Goal: Find specific page/section: Find specific page/section

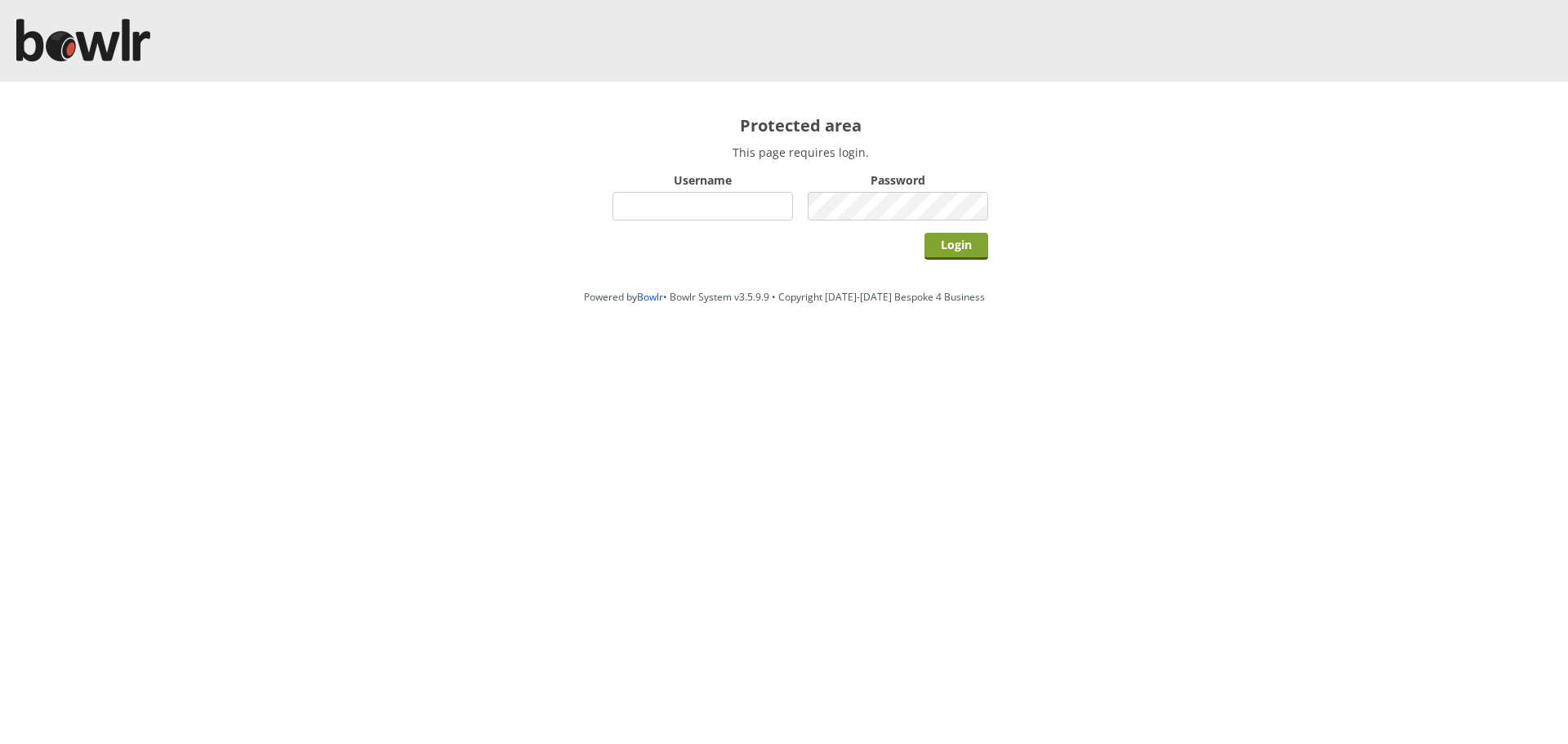
type input "hornseaindoorbowlsclub"
click at [944, 236] on input "Login" at bounding box center [955, 247] width 64 height 27
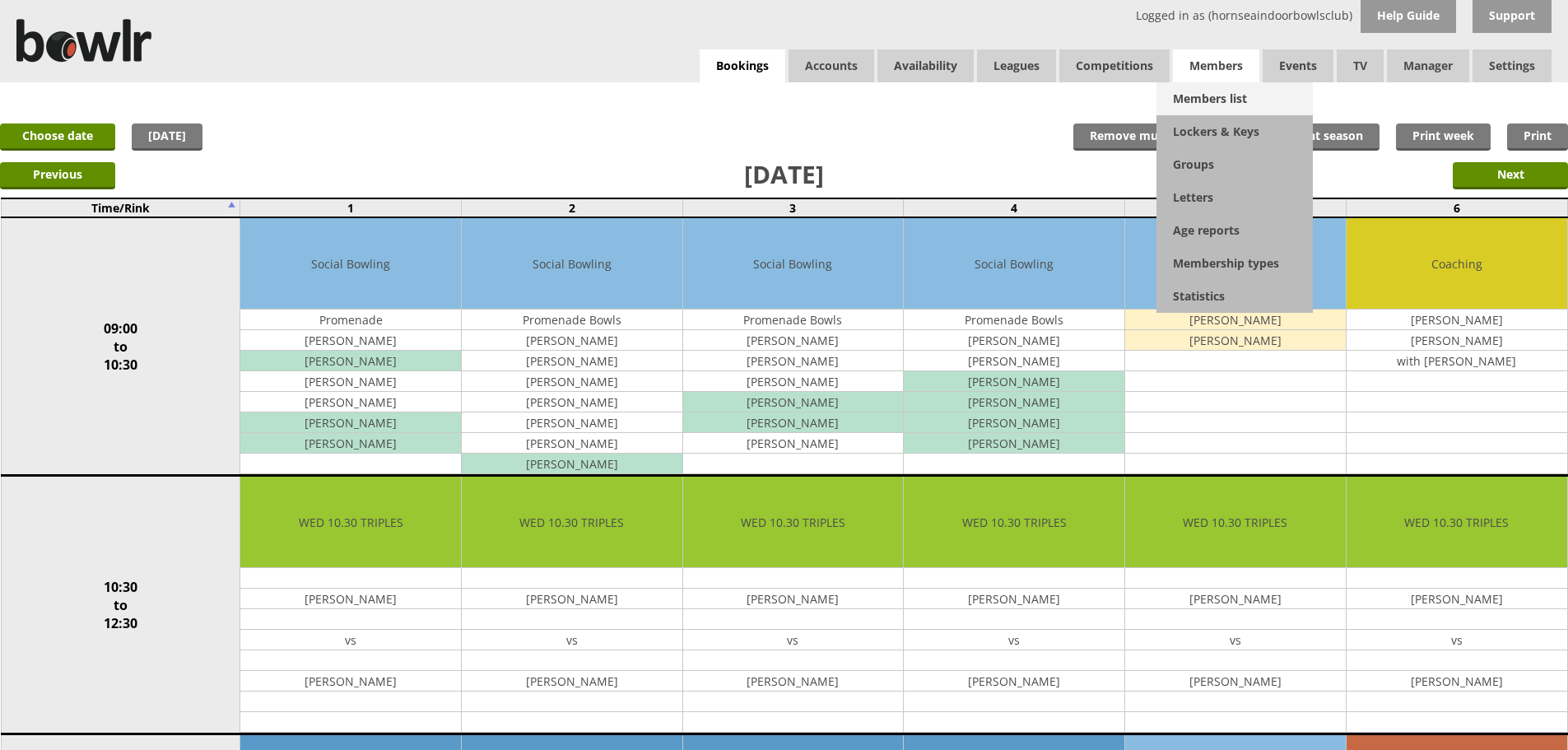
click at [1222, 91] on link "Members list" at bounding box center [1234, 99] width 156 height 33
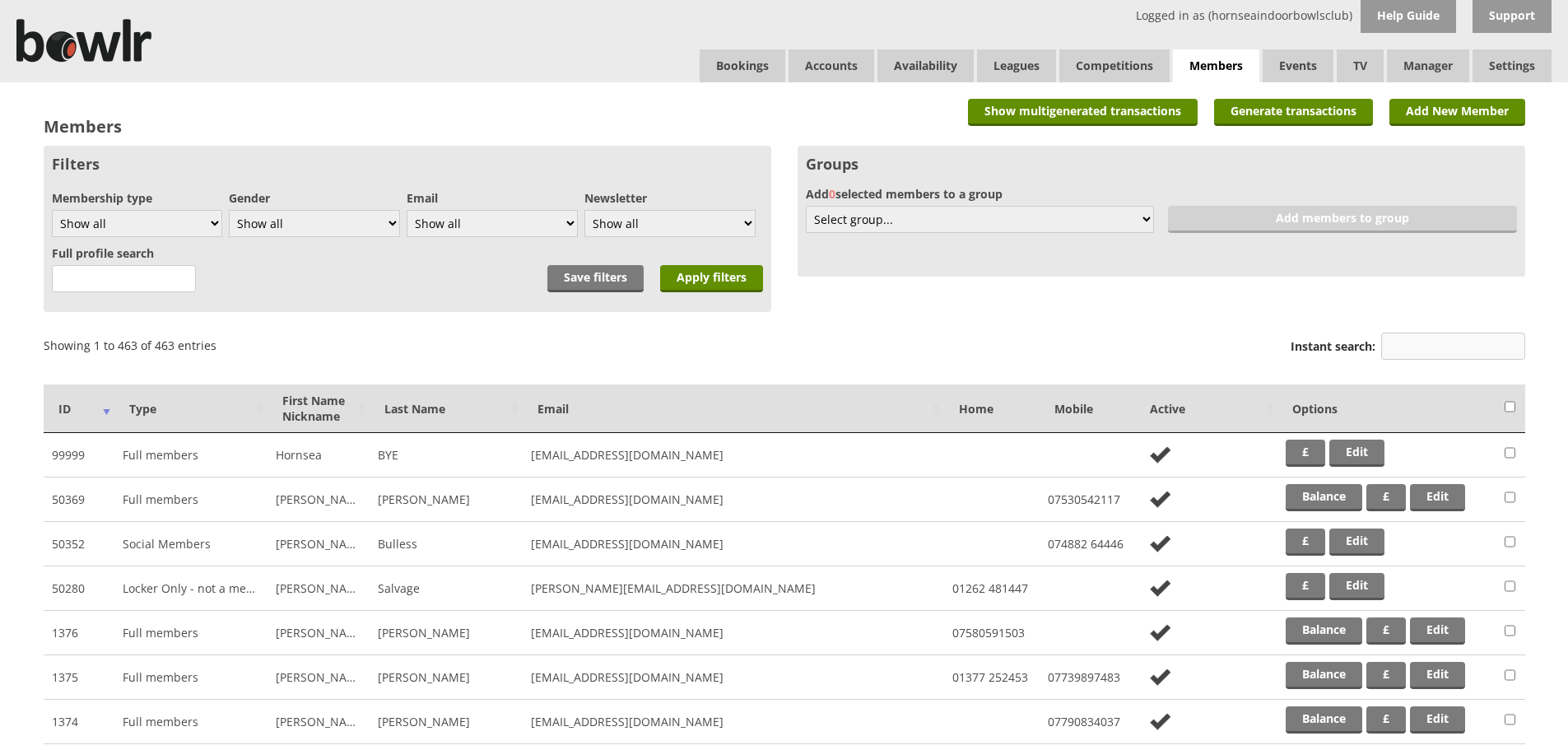
click at [1484, 354] on input "Instant search:" at bounding box center [1453, 347] width 144 height 27
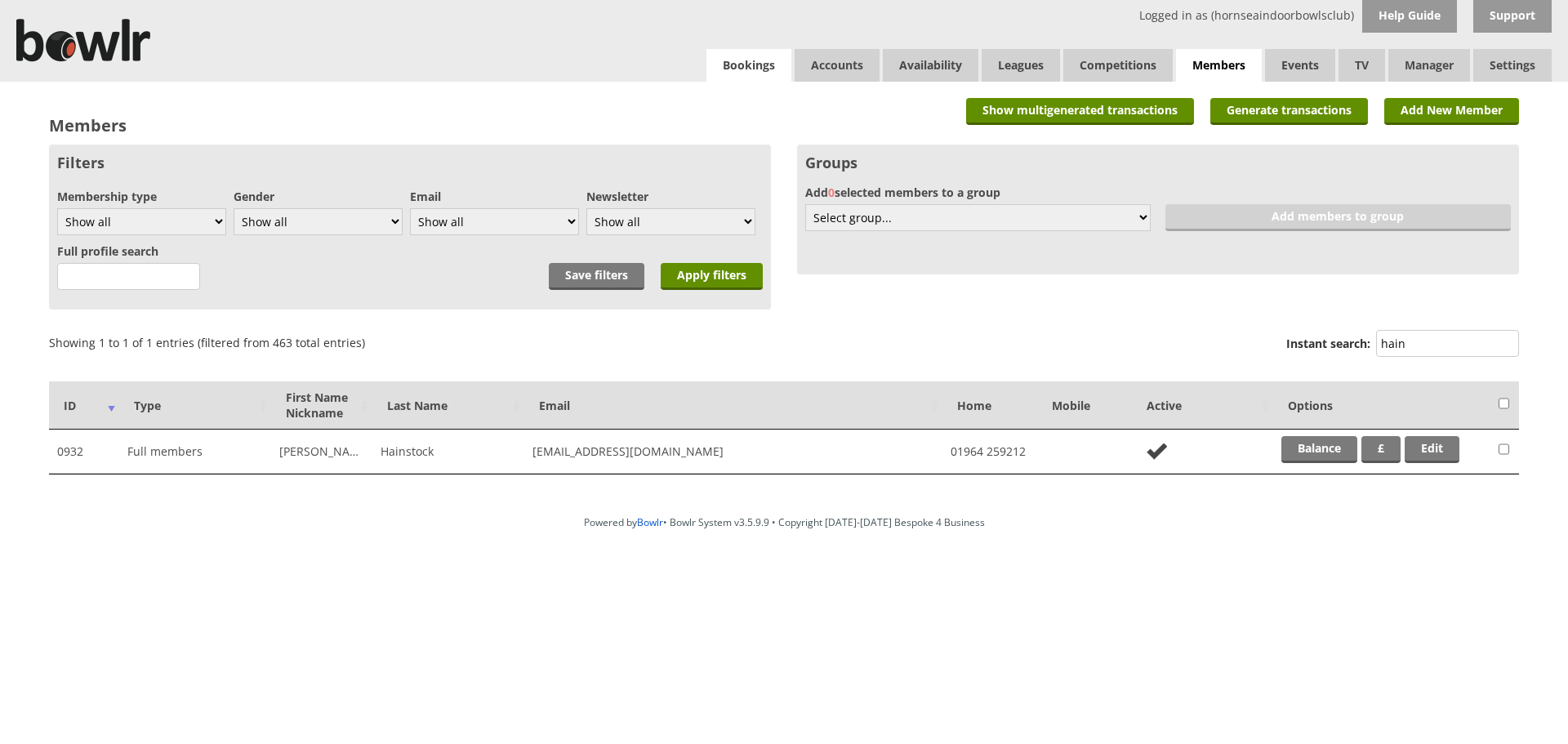
type input "hain"
click at [733, 73] on link "Bookings" at bounding box center [749, 66] width 85 height 32
